Goal: Information Seeking & Learning: Learn about a topic

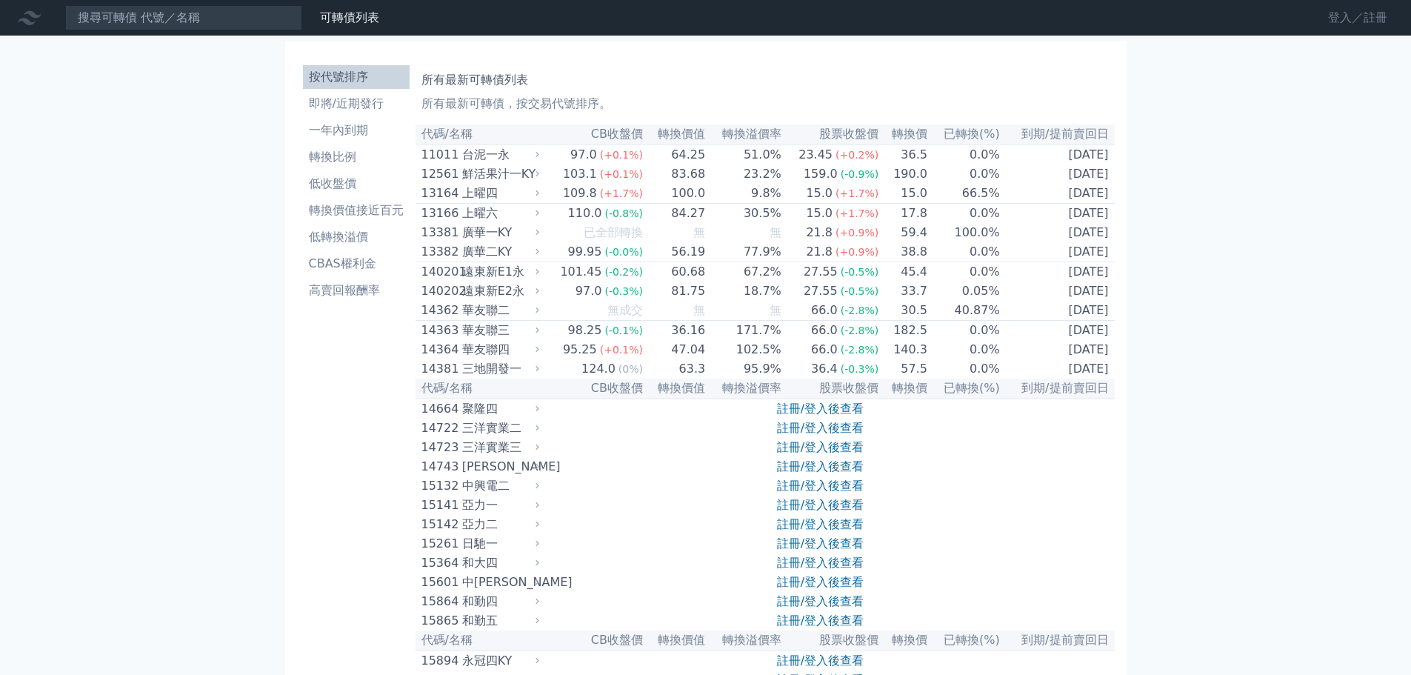
click at [1346, 12] on link "登入／註冊" at bounding box center [1357, 18] width 83 height 24
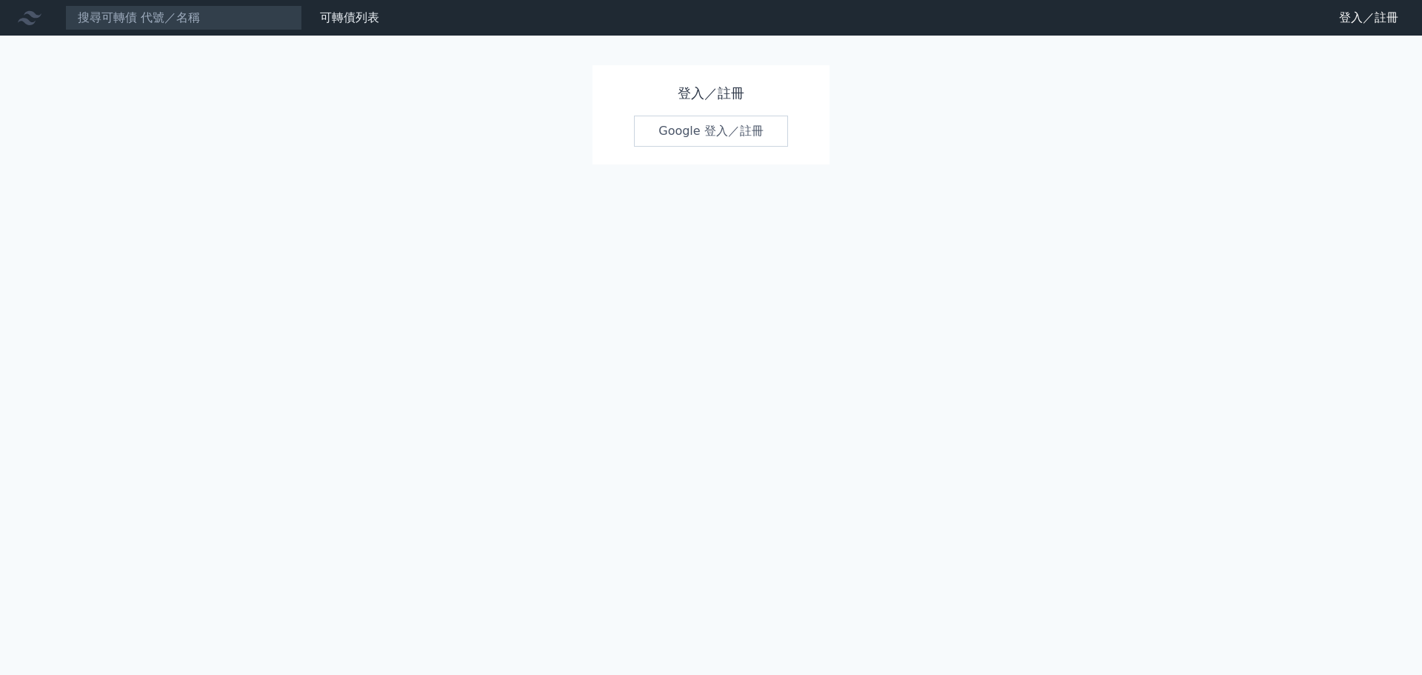
click at [713, 121] on link "Google 登入／註冊" at bounding box center [711, 131] width 154 height 31
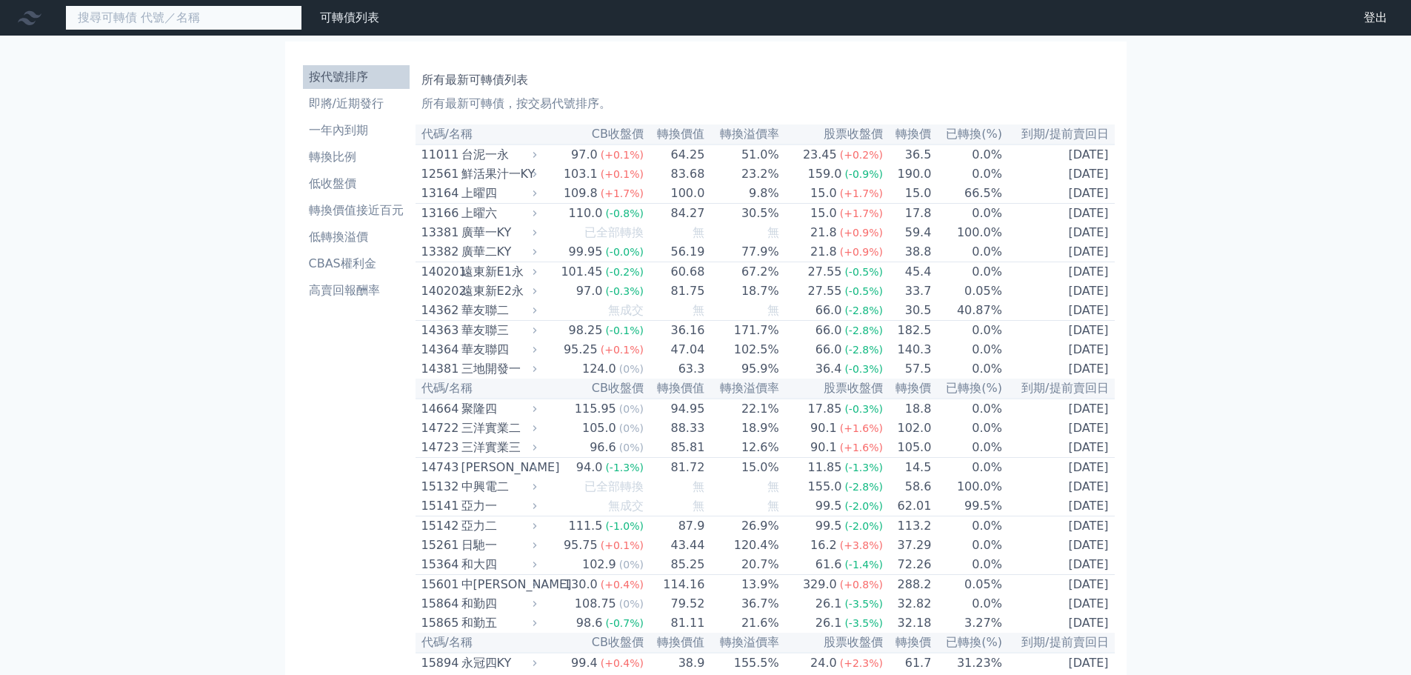
click at [187, 10] on input at bounding box center [183, 17] width 237 height 25
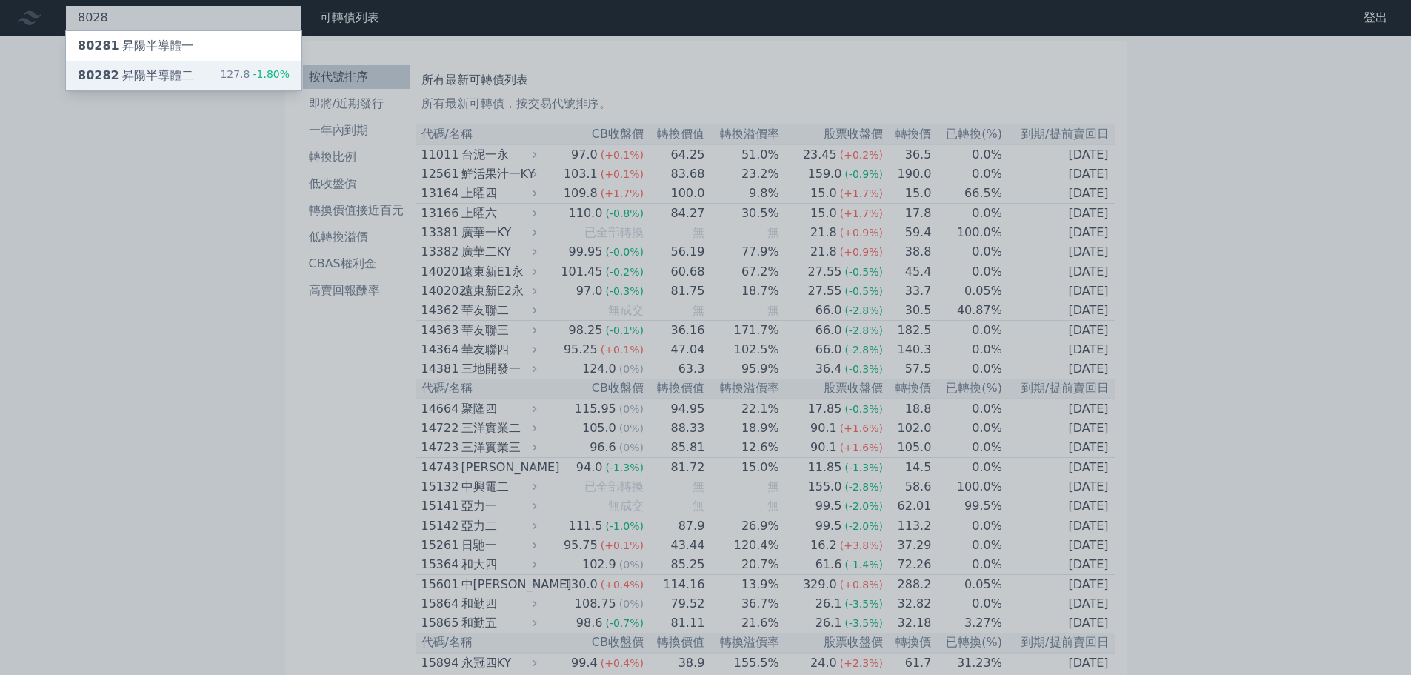
type input "8028"
click at [153, 70] on div "80282 昇陽半導體二" at bounding box center [136, 76] width 116 height 18
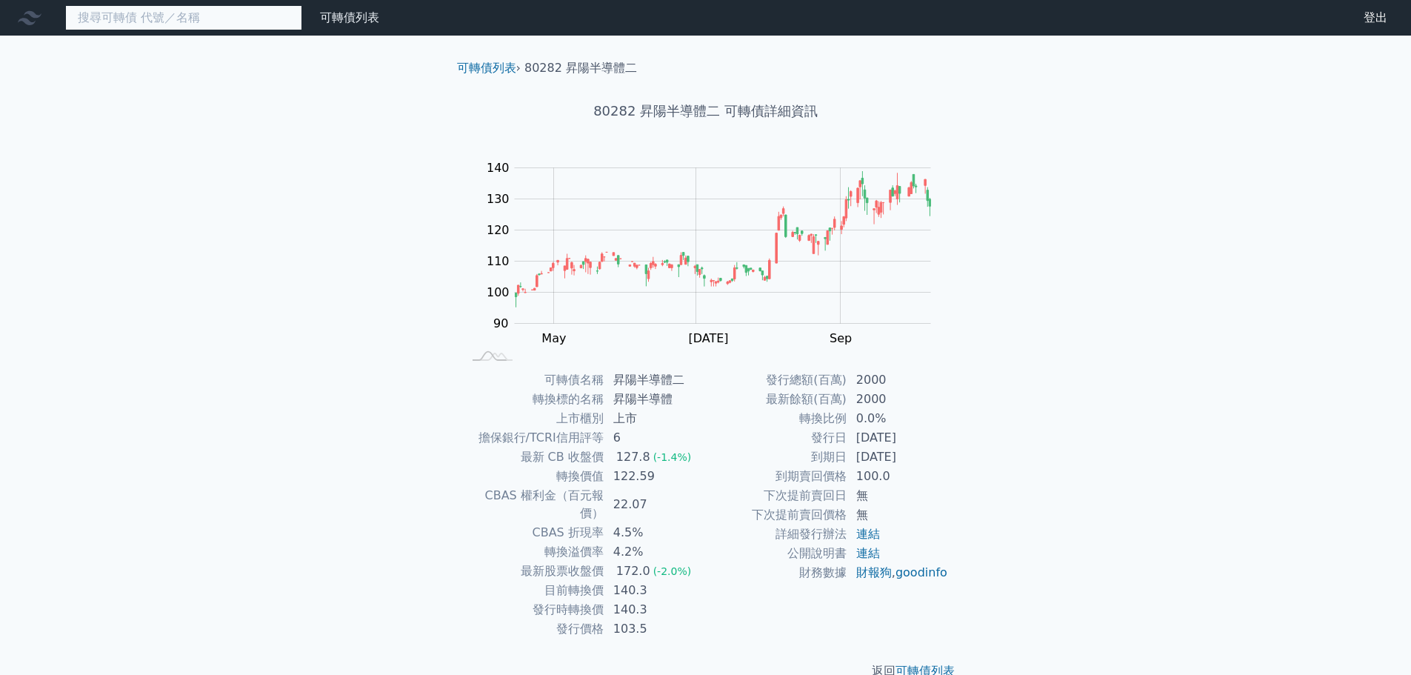
click at [179, 22] on input at bounding box center [183, 17] width 237 height 25
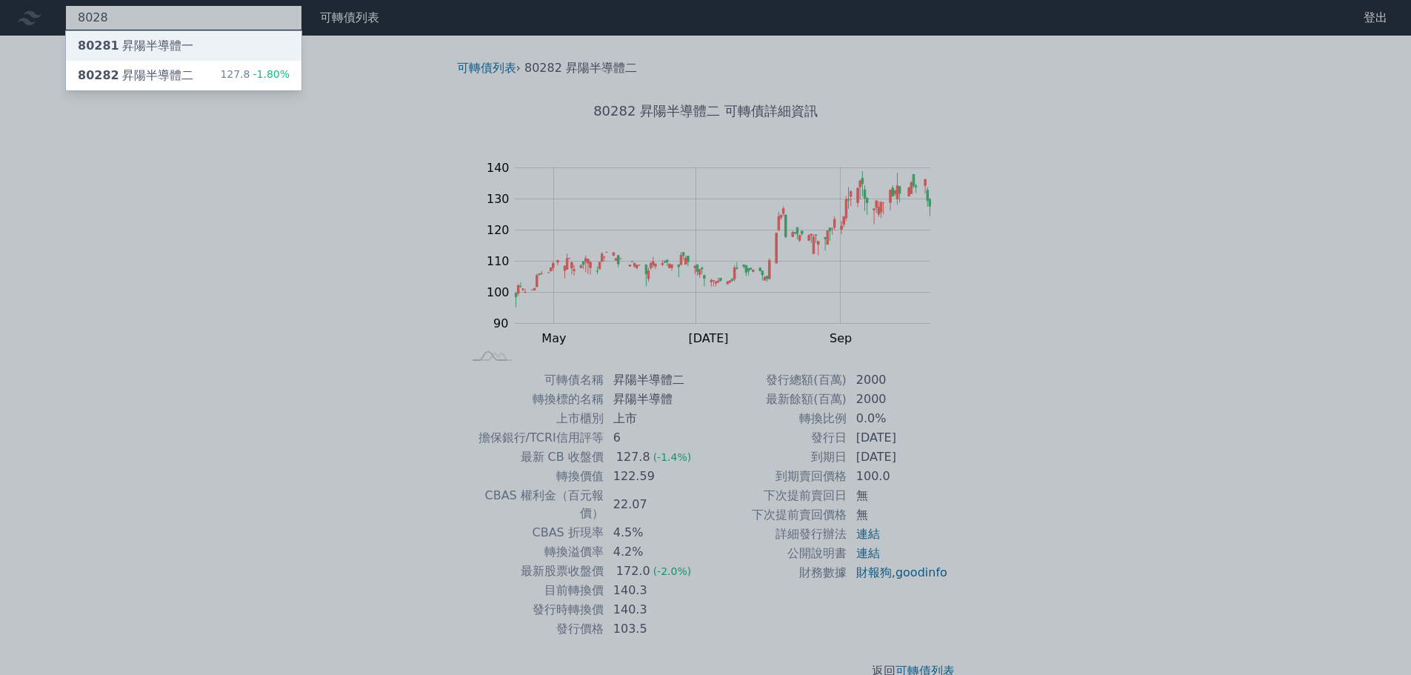
type input "8028"
click at [178, 36] on div "80281 昇陽半導體一" at bounding box center [184, 46] width 236 height 30
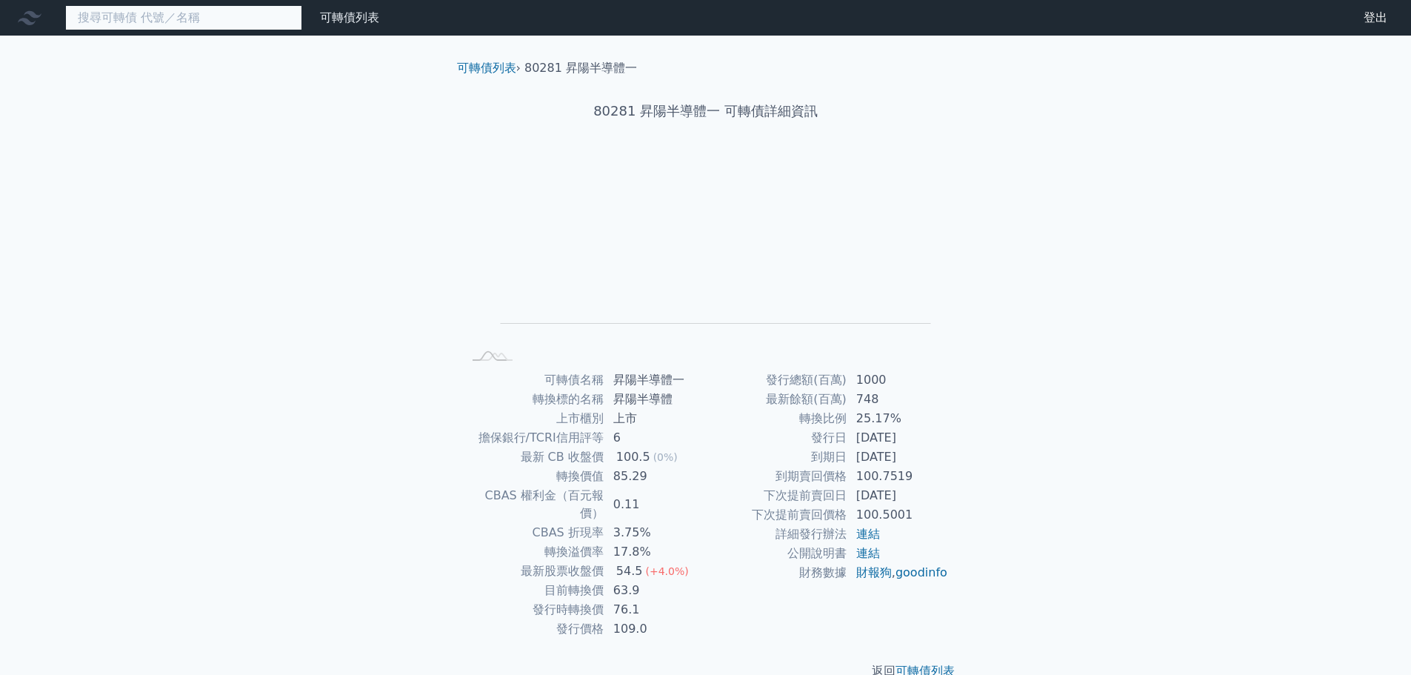
click at [145, 14] on input at bounding box center [183, 17] width 237 height 25
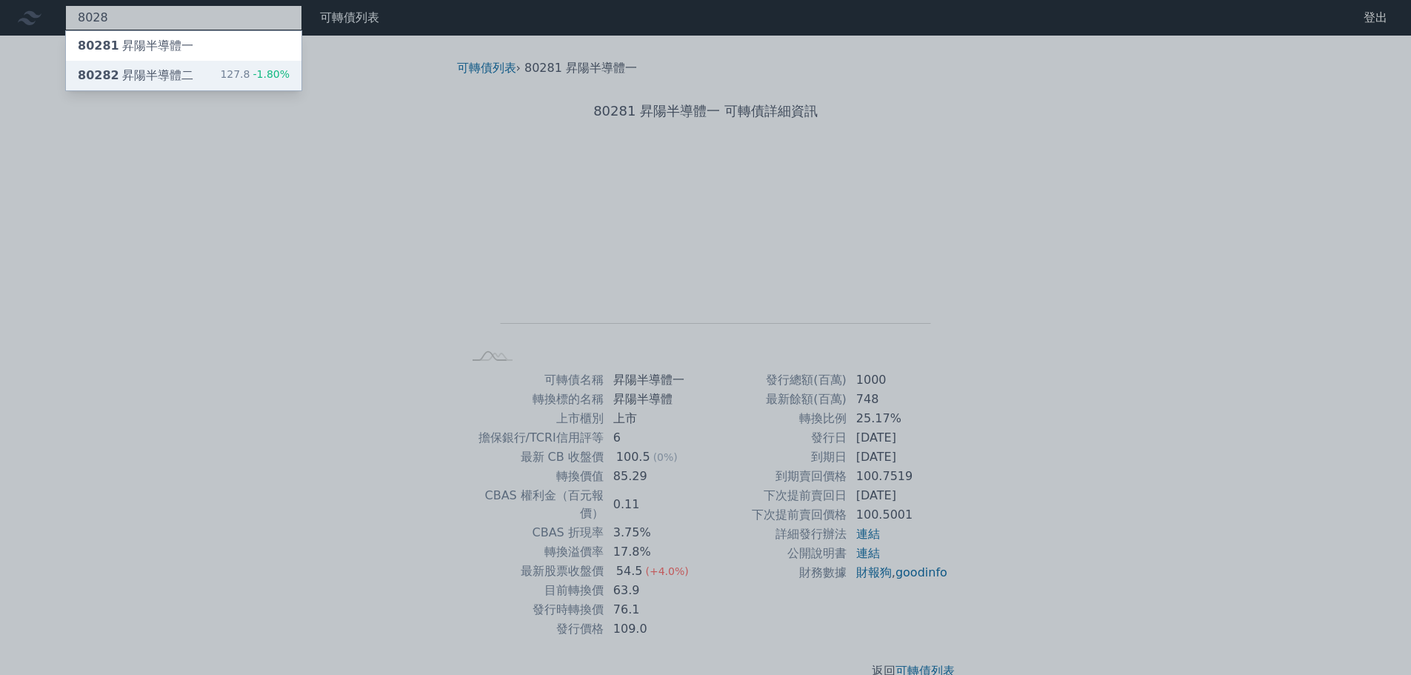
type input "8028"
click at [171, 80] on div "80282 昇陽半導體二" at bounding box center [136, 76] width 116 height 18
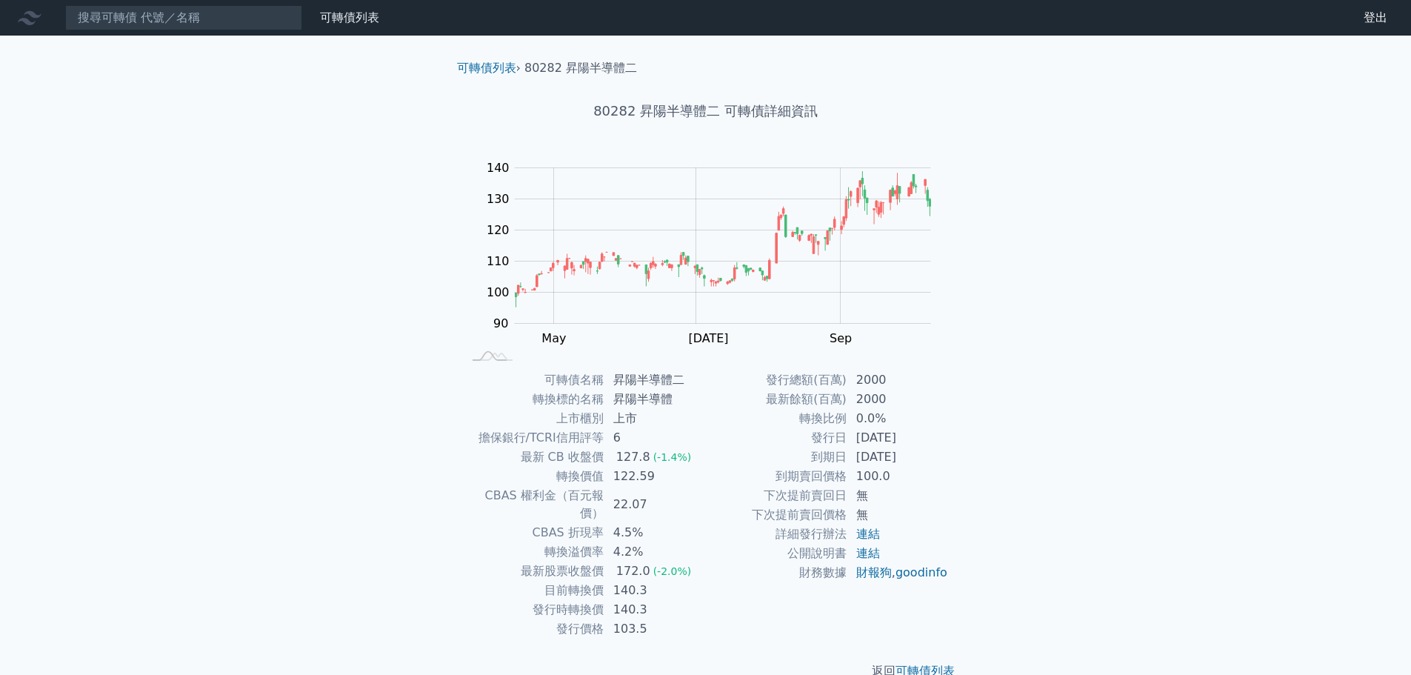
click at [615, 441] on td "6" at bounding box center [654, 437] width 101 height 19
click at [491, 73] on link "可轉債列表" at bounding box center [486, 68] width 59 height 14
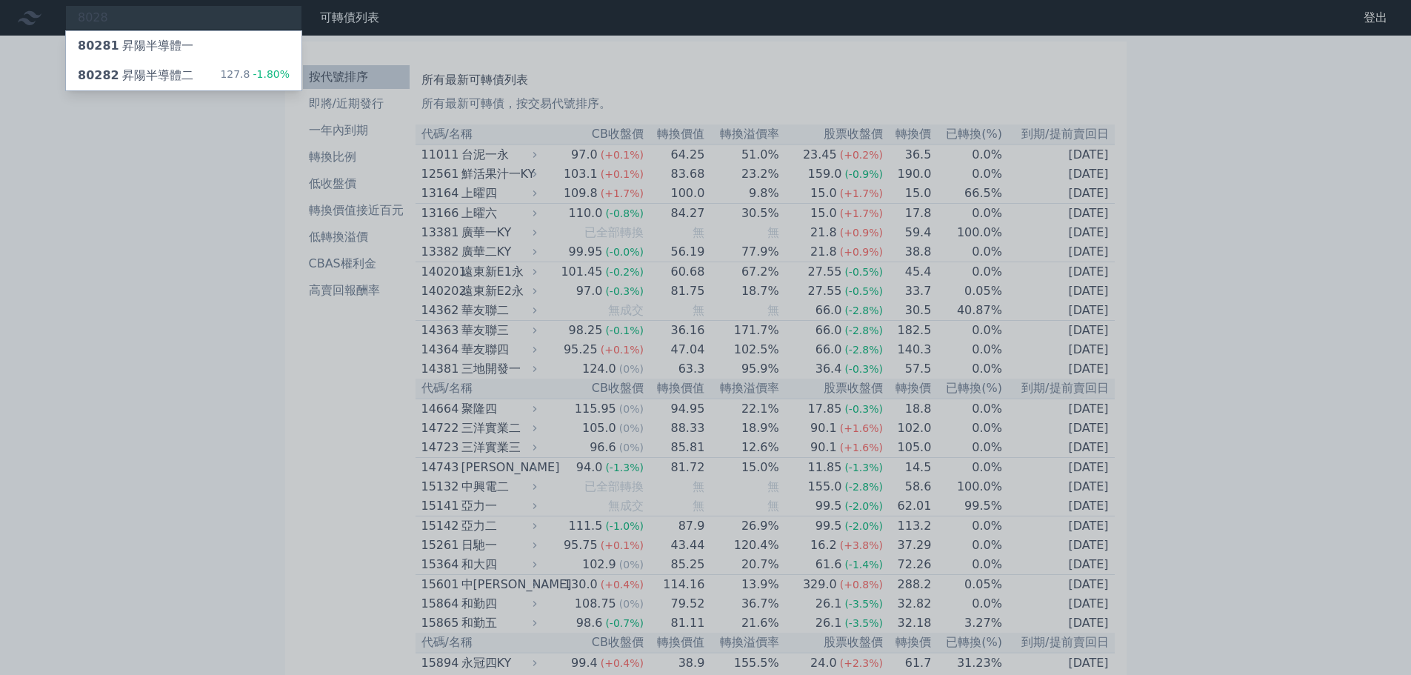
click at [800, 31] on div at bounding box center [705, 337] width 1411 height 675
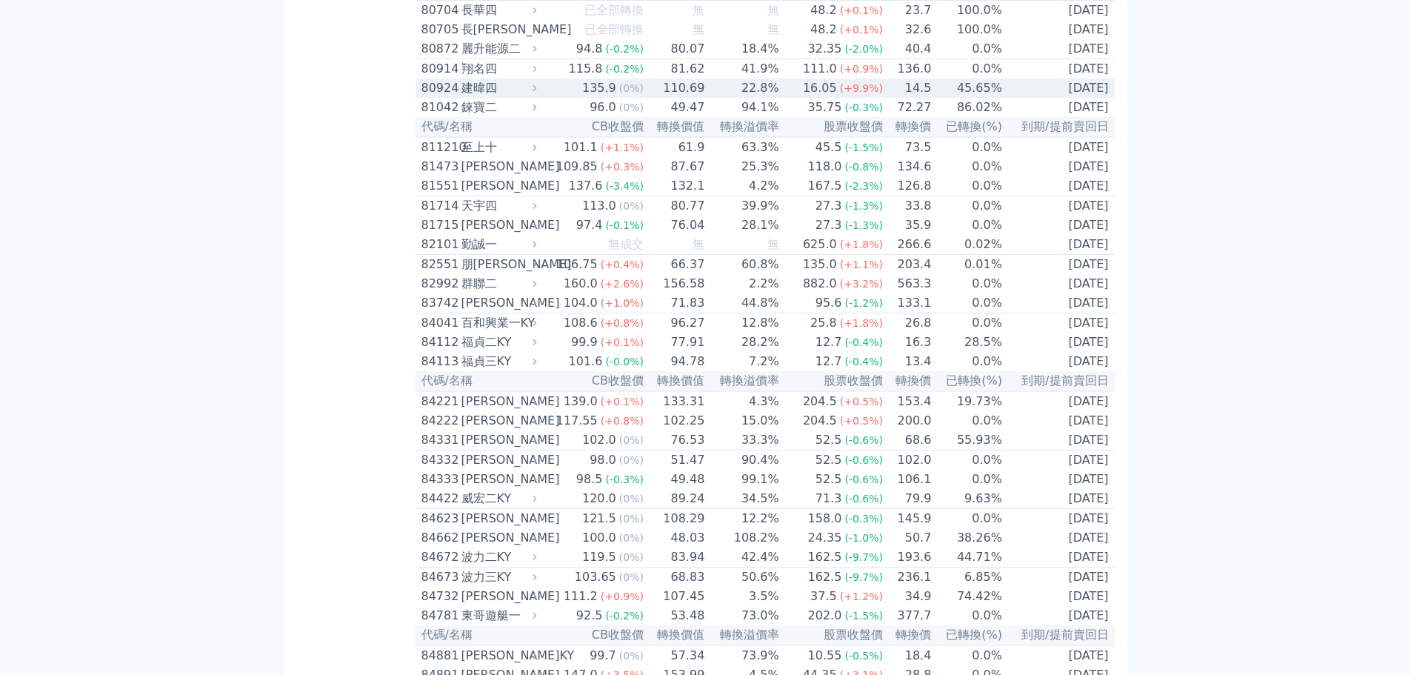
scroll to position [7999, 0]
